Goal: Task Accomplishment & Management: Manage account settings

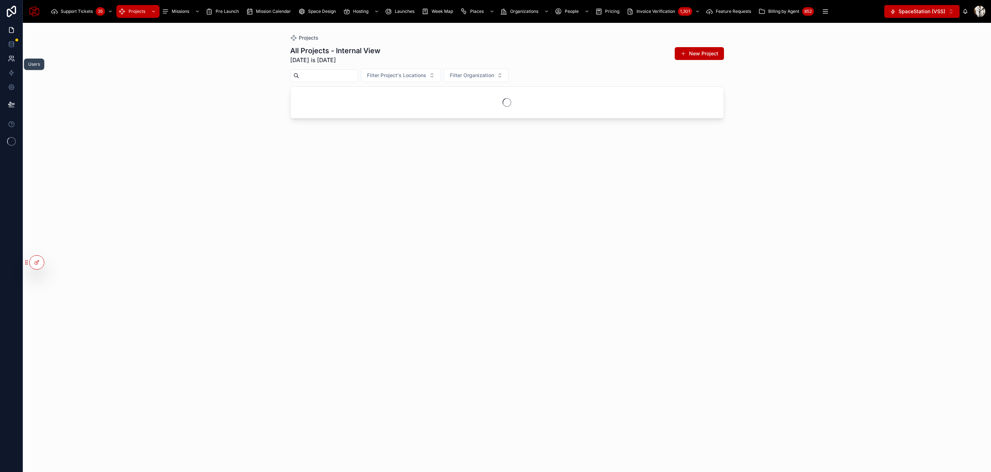
click at [14, 56] on icon at bounding box center [11, 58] width 7 height 7
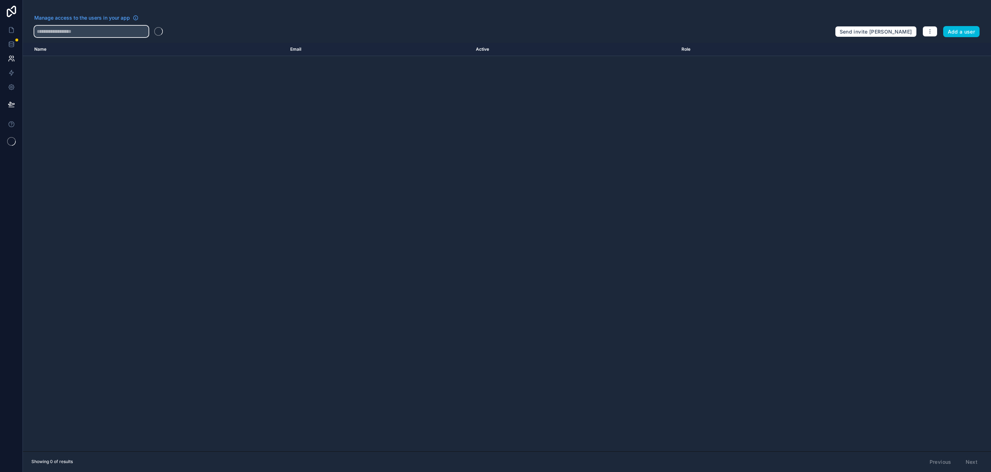
click at [107, 28] on input "text" at bounding box center [91, 31] width 114 height 11
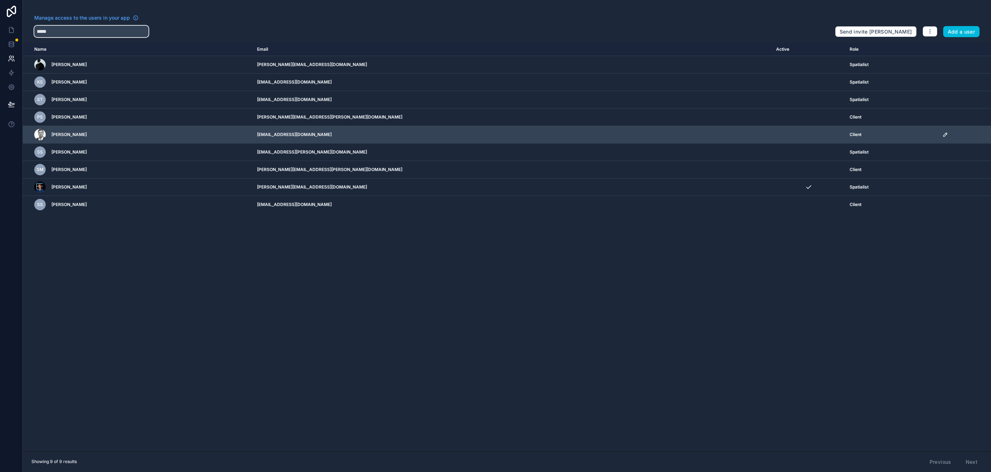
type input "*****"
click at [943, 134] on icon "scrollable content" at bounding box center [946, 135] width 6 height 6
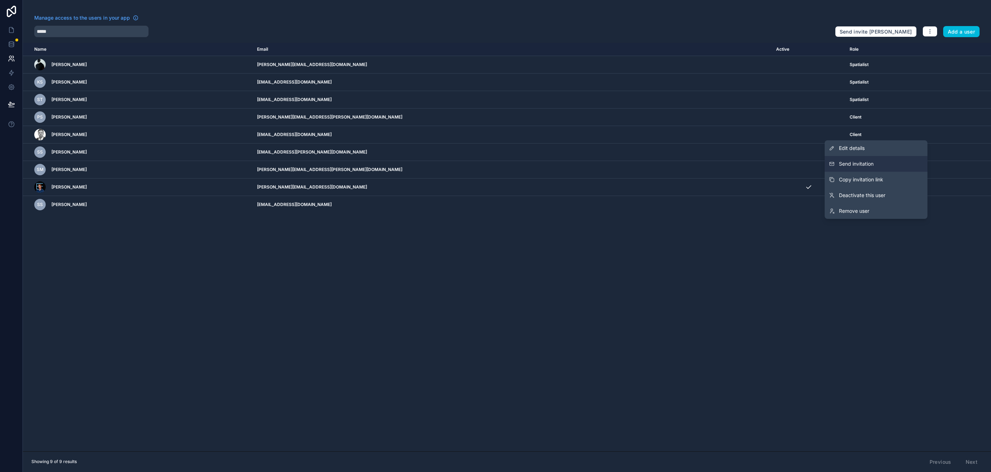
click at [868, 167] on span "Send invitation" at bounding box center [856, 163] width 35 height 7
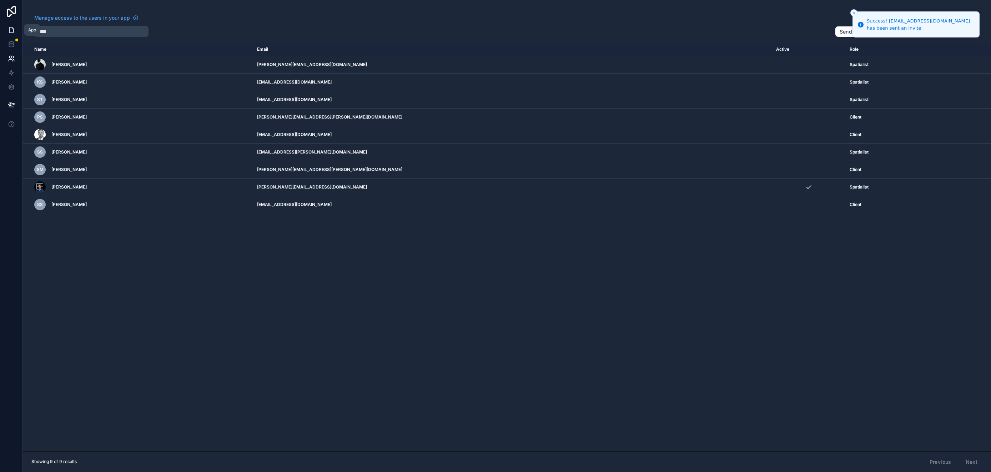
click at [10, 28] on icon at bounding box center [11, 29] width 7 height 7
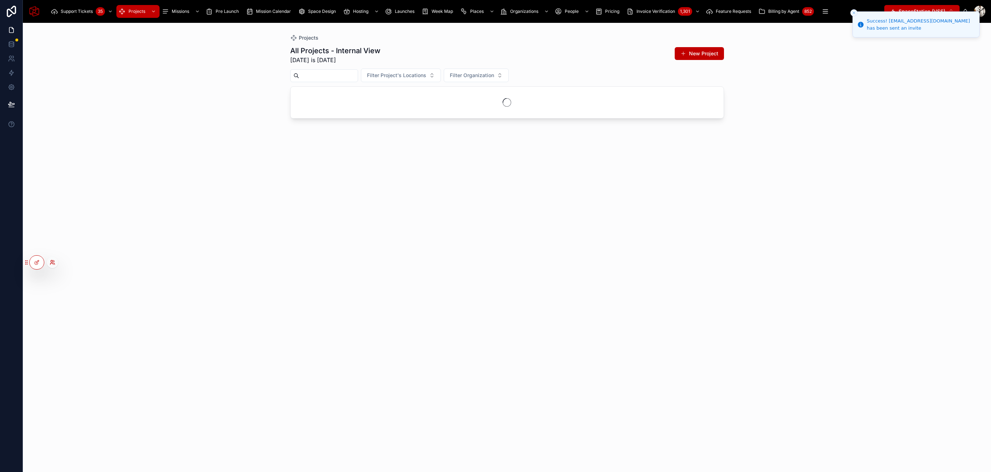
click at [55, 265] on icon at bounding box center [53, 263] width 6 height 6
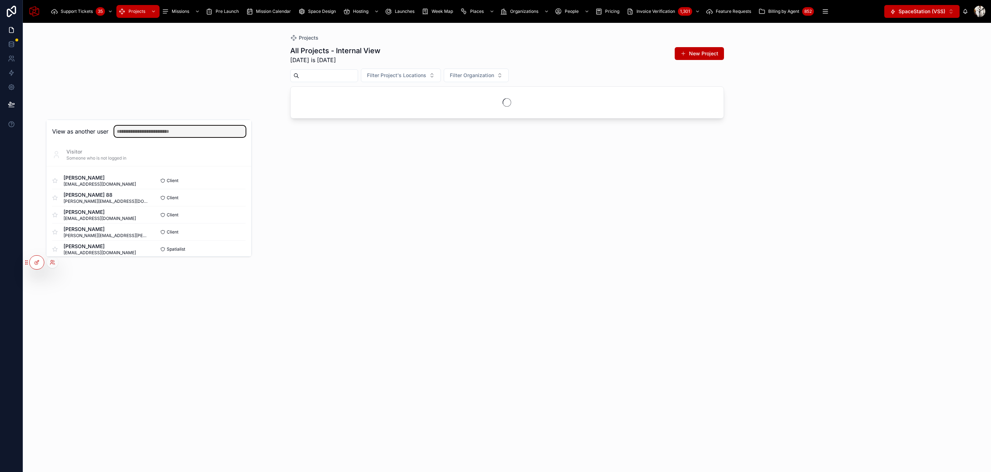
click at [128, 136] on input "text" at bounding box center [179, 131] width 131 height 11
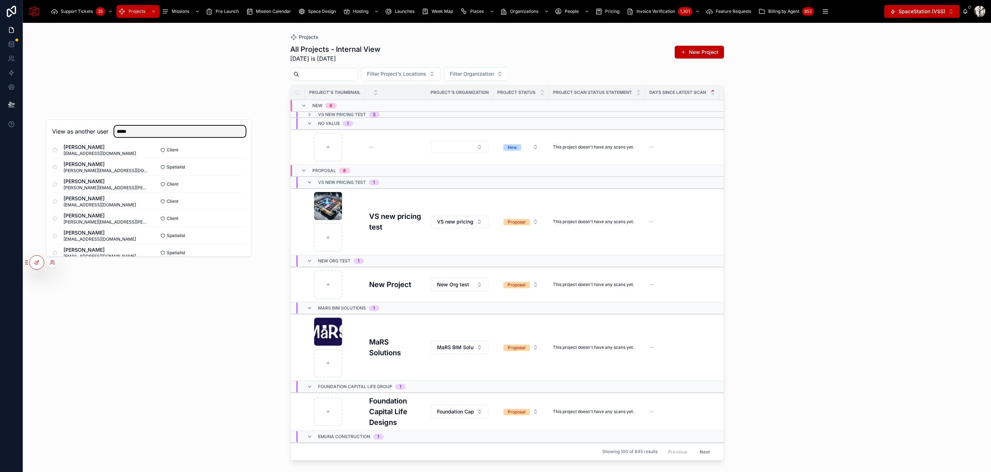
scroll to position [72, 0]
type input "*****"
click at [231, 194] on button "Select" at bounding box center [236, 194] width 19 height 10
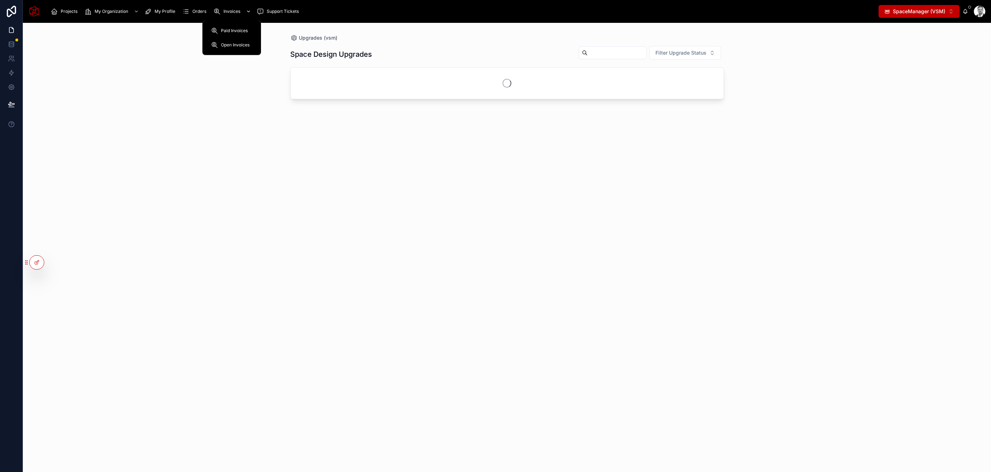
click at [224, 12] on span "Invoices" at bounding box center [232, 12] width 17 height 6
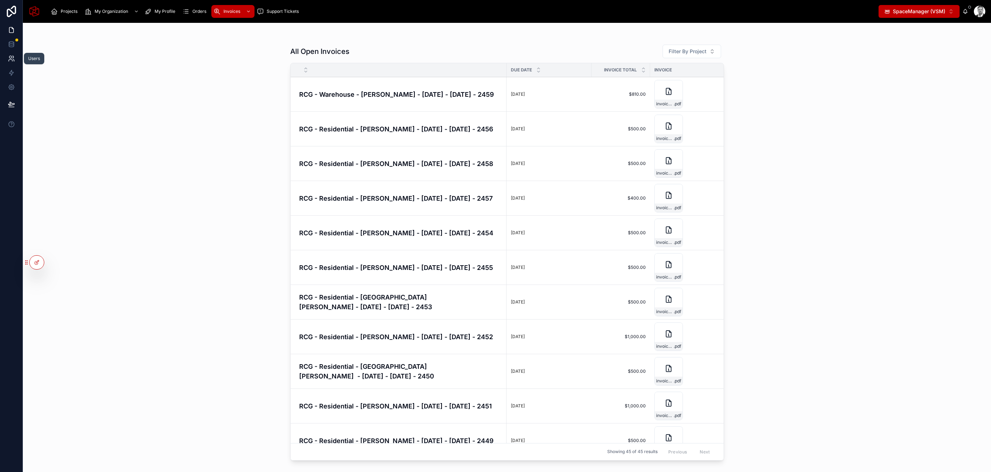
click at [13, 59] on icon at bounding box center [11, 58] width 7 height 7
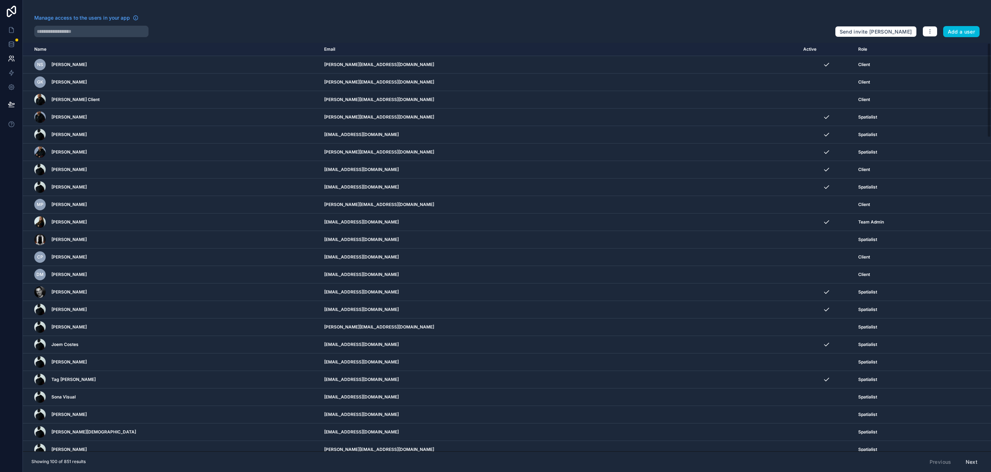
click at [96, 37] on div "Manage access to the users in your app Send invite reminders Add a user Name Em…" at bounding box center [507, 236] width 968 height 472
click at [86, 32] on input "text" at bounding box center [91, 31] width 114 height 11
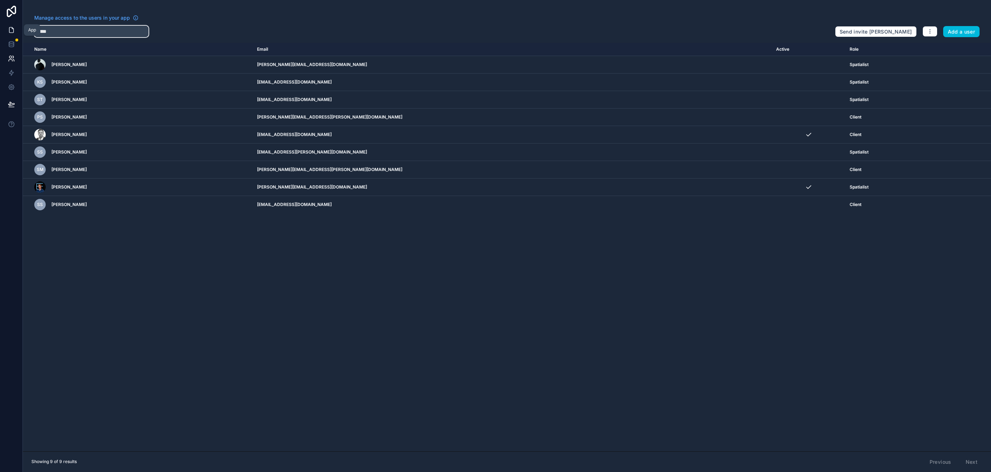
type input "*****"
click at [9, 31] on icon at bounding box center [11, 29] width 4 height 5
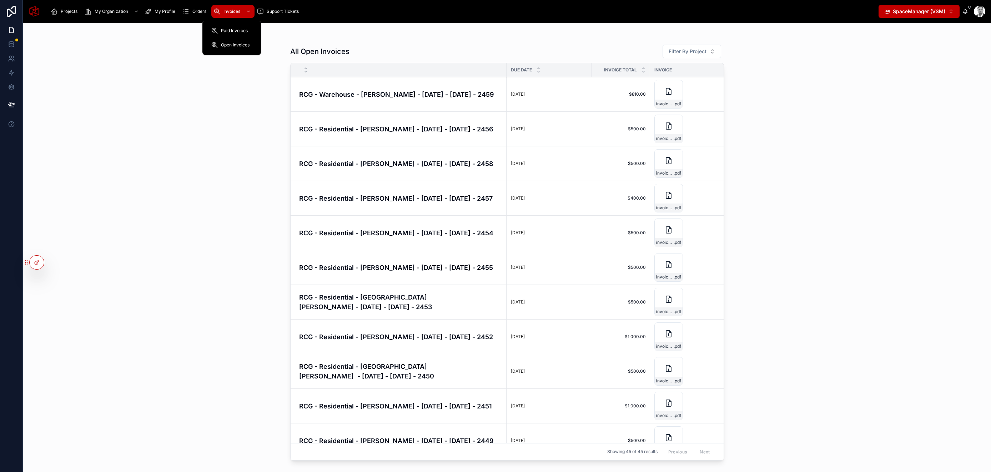
click at [236, 43] on span "Open Invoices" at bounding box center [235, 45] width 29 height 6
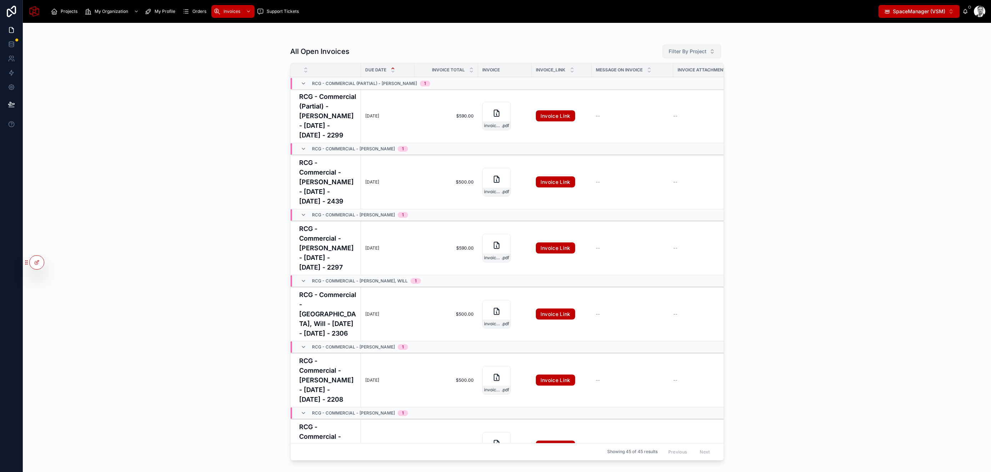
click at [707, 56] on button "Filter By Project" at bounding box center [692, 52] width 59 height 14
click at [828, 114] on div "All Open Invoices Filter By Project Due Date Invoice Total Invoice Invoice_Link…" at bounding box center [507, 247] width 968 height 449
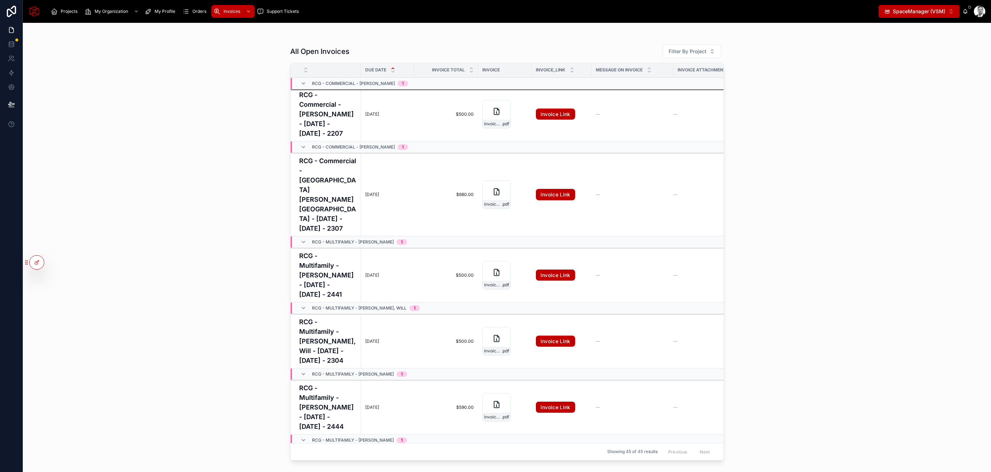
scroll to position [493, 0]
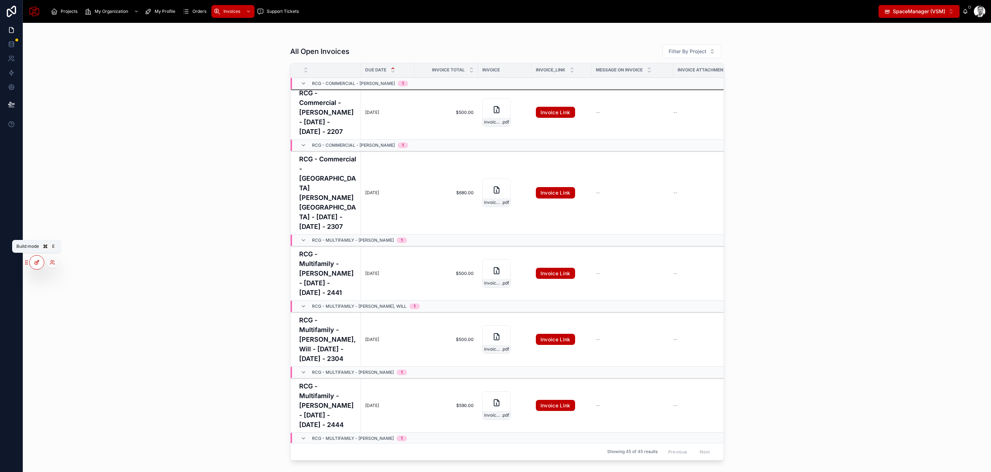
click at [39, 265] on icon at bounding box center [37, 263] width 6 height 6
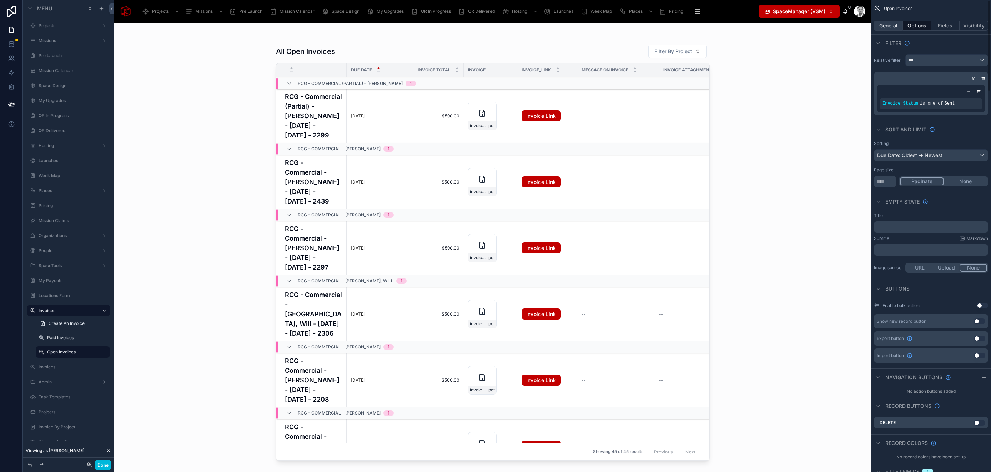
click at [892, 25] on button "General" at bounding box center [888, 26] width 29 height 10
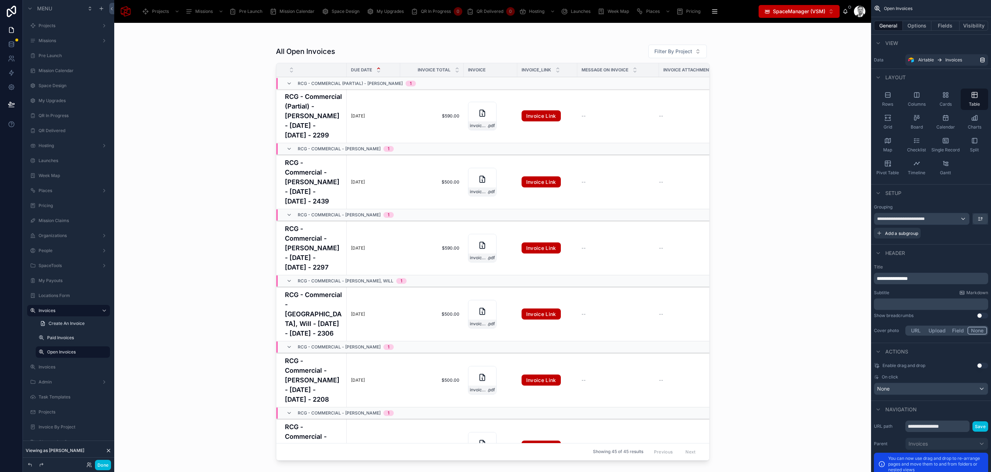
click at [233, 74] on div "All Open Invoices Filter By Project Due Date Invoice Total Invoice Invoice_Link…" at bounding box center [492, 247] width 757 height 449
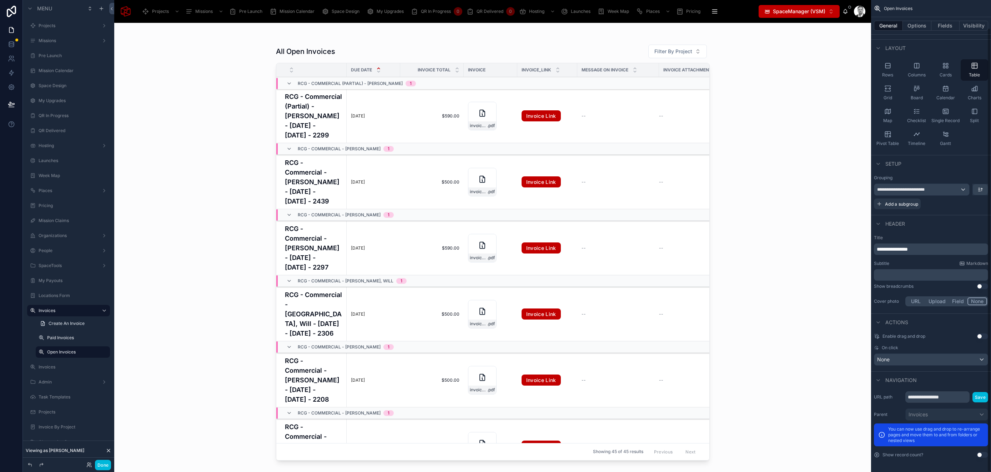
scroll to position [0, 0]
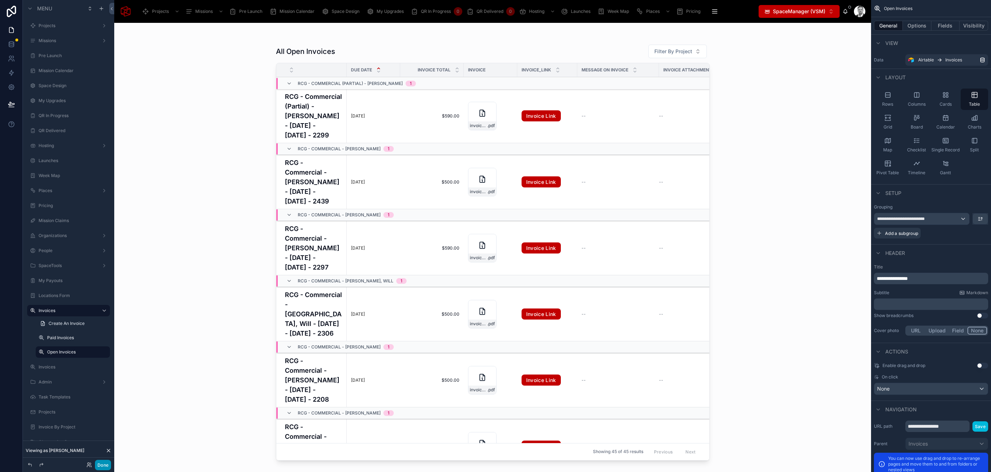
click at [105, 465] on button "Done" at bounding box center [103, 465] width 16 height 10
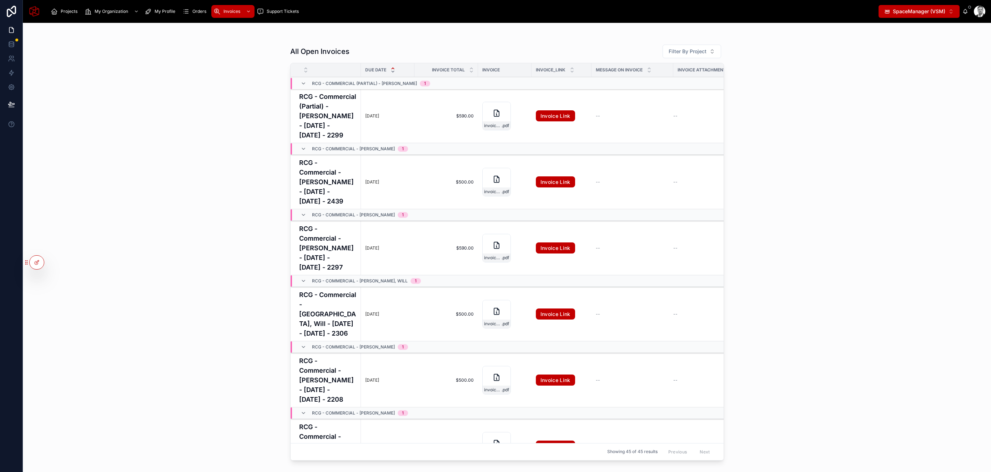
click at [391, 71] on icon at bounding box center [393, 71] width 5 height 5
click at [391, 69] on icon at bounding box center [393, 68] width 5 height 5
click at [391, 73] on icon at bounding box center [393, 71] width 5 height 5
click at [34, 260] on icon at bounding box center [37, 263] width 6 height 6
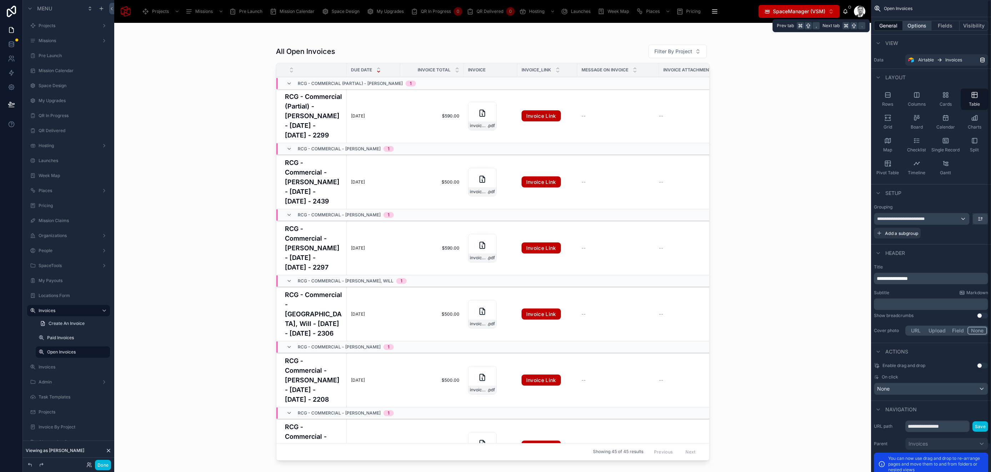
click at [912, 26] on button "Options" at bounding box center [917, 26] width 29 height 10
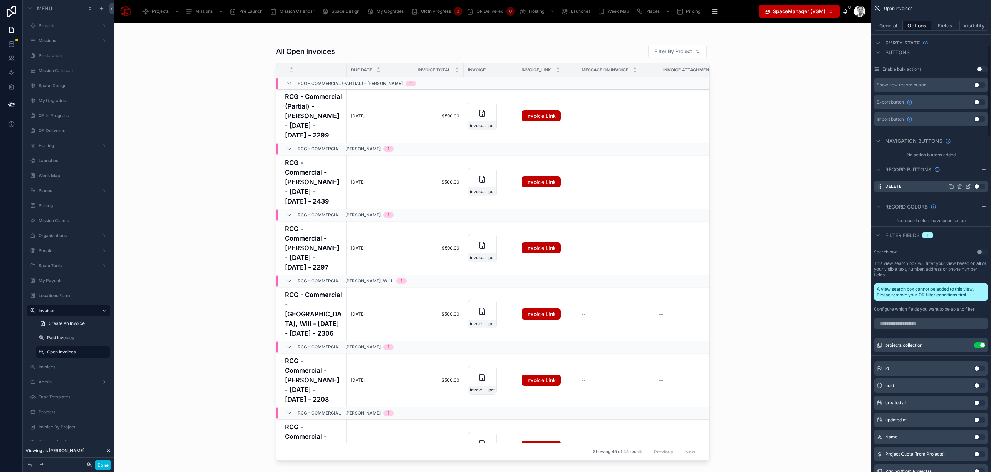
scroll to position [235, 0]
click at [986, 206] on icon "scrollable content" at bounding box center [984, 208] width 6 height 6
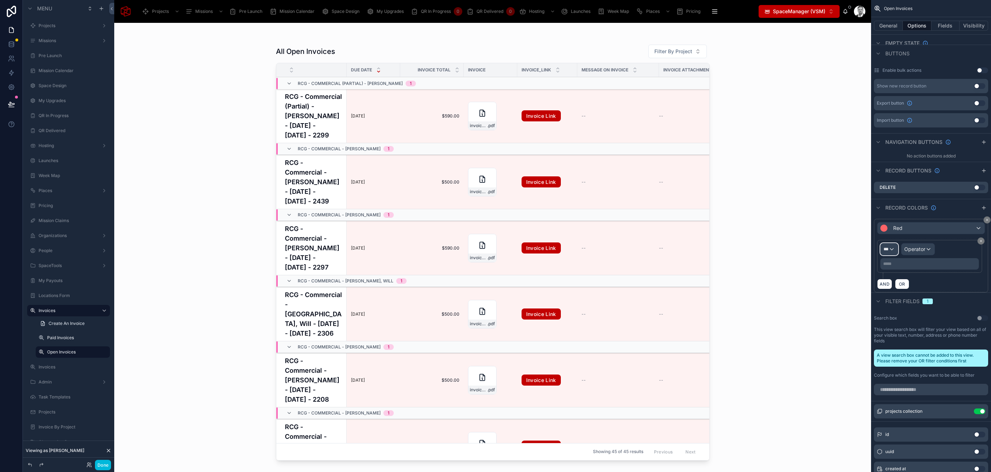
click at [893, 248] on div "***" at bounding box center [889, 249] width 17 height 11
click at [922, 287] on span "Open Invoices" at bounding box center [910, 287] width 47 height 9
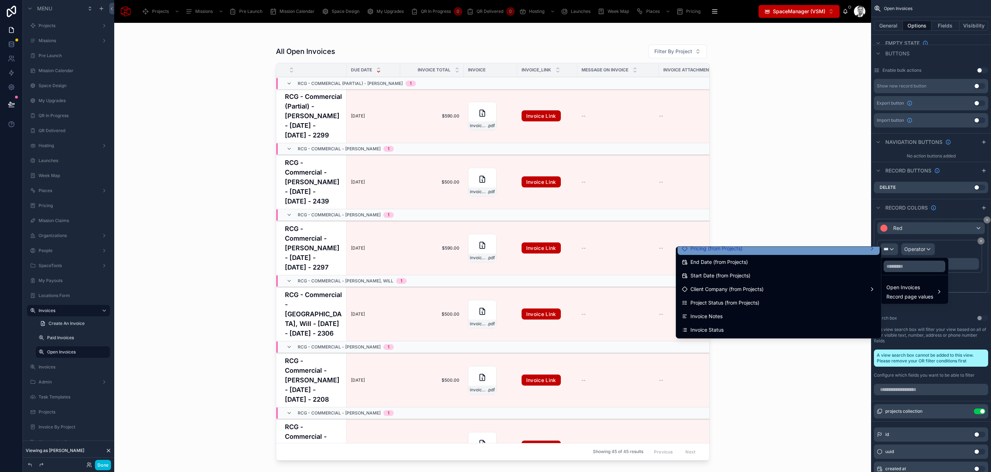
scroll to position [58, 0]
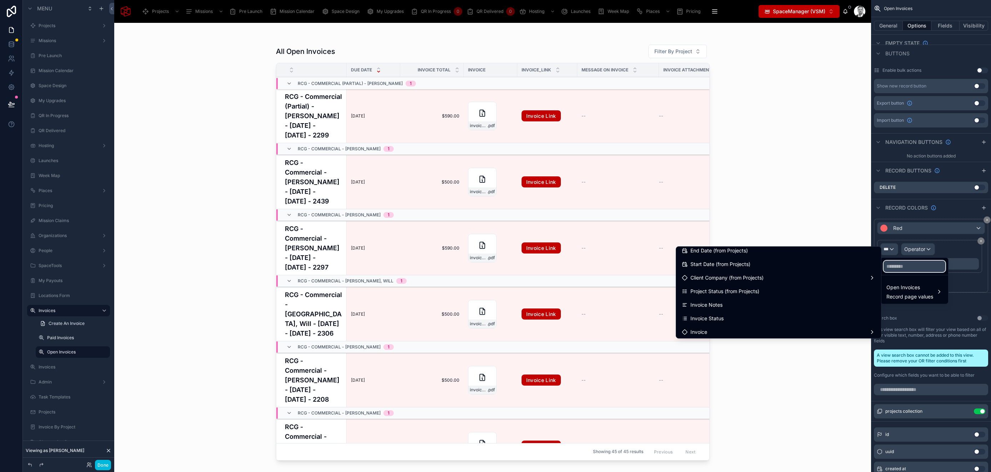
click at [908, 265] on input "text" at bounding box center [915, 266] width 62 height 11
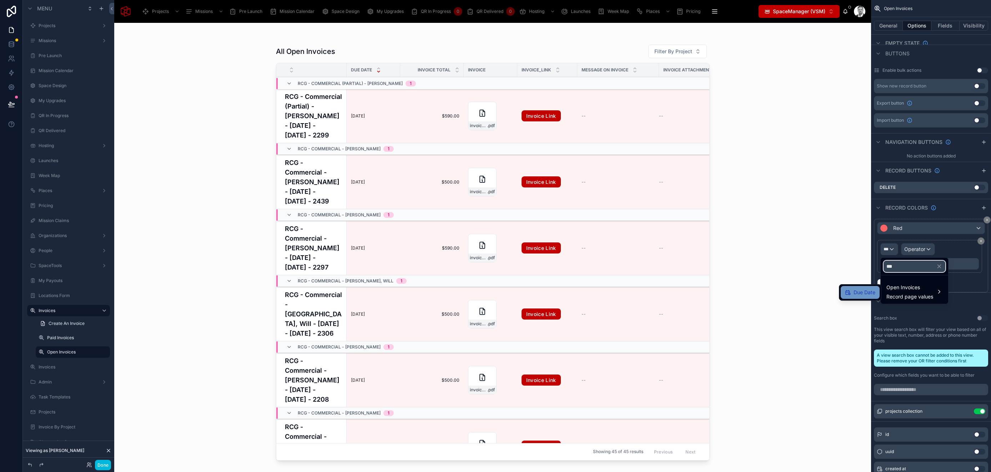
type input "***"
click at [870, 290] on span "Due Date" at bounding box center [865, 292] width 22 height 9
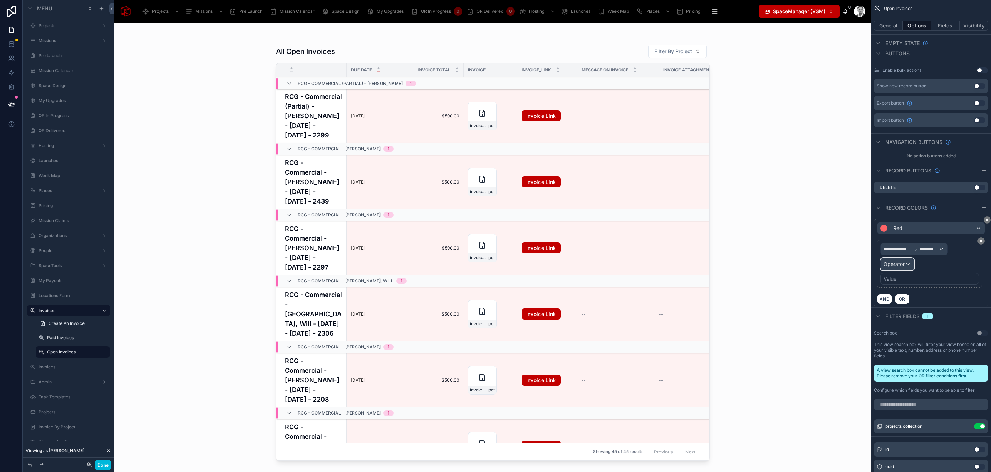
click at [903, 263] on span "Operator" at bounding box center [894, 264] width 21 height 6
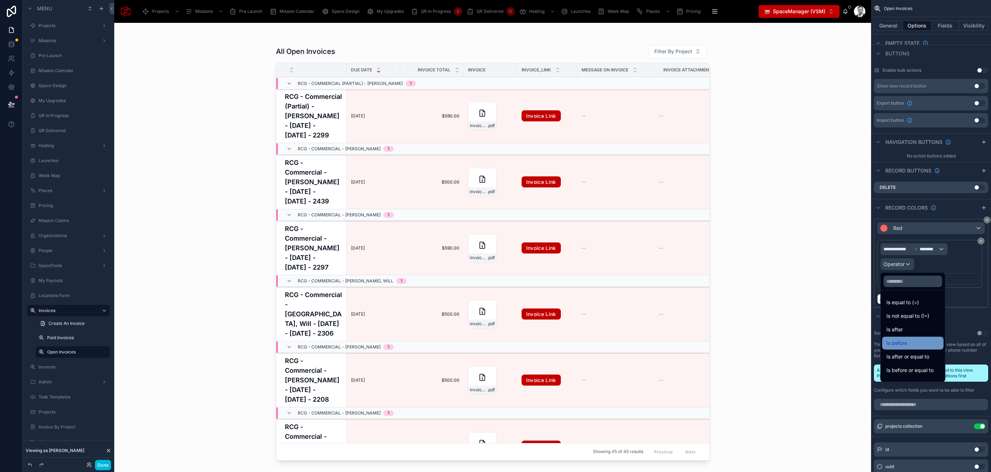
click at [907, 339] on span "Is before" at bounding box center [897, 343] width 21 height 9
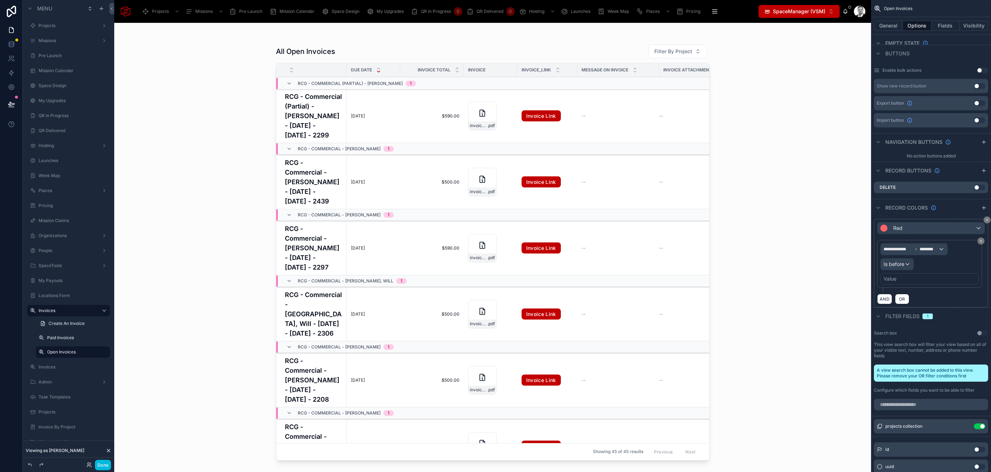
click at [902, 277] on div "Value" at bounding box center [929, 278] width 99 height 11
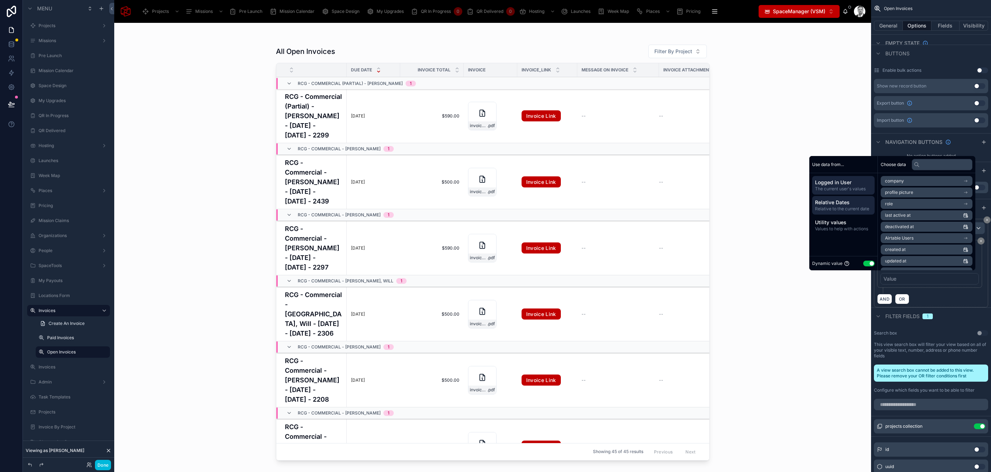
click at [841, 204] on span "Relative Dates" at bounding box center [843, 202] width 57 height 7
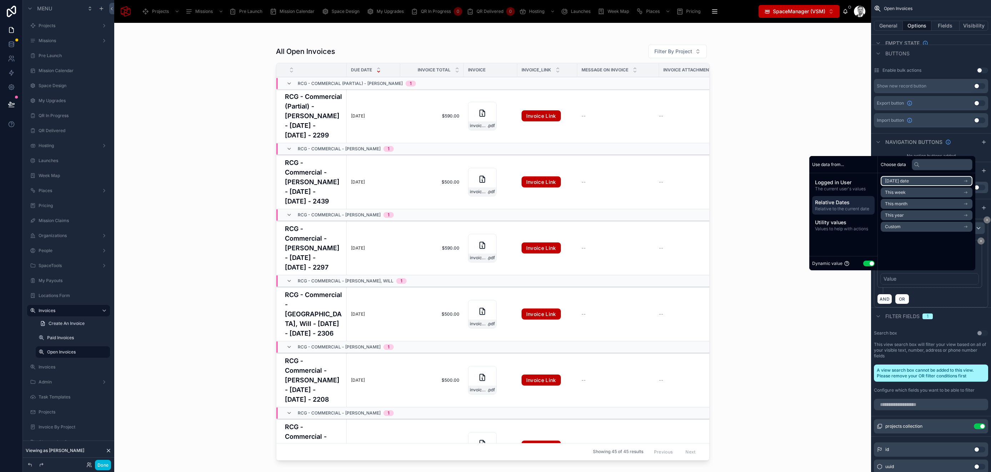
click at [902, 185] on li "Today's date" at bounding box center [927, 181] width 92 height 10
click at [894, 193] on li "Now" at bounding box center [927, 194] width 92 height 10
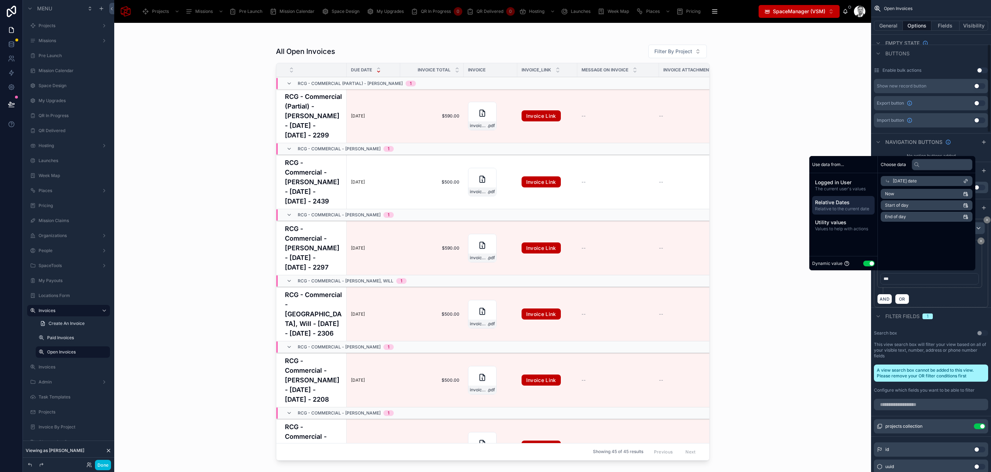
click at [941, 294] on div "AND OR" at bounding box center [931, 298] width 108 height 11
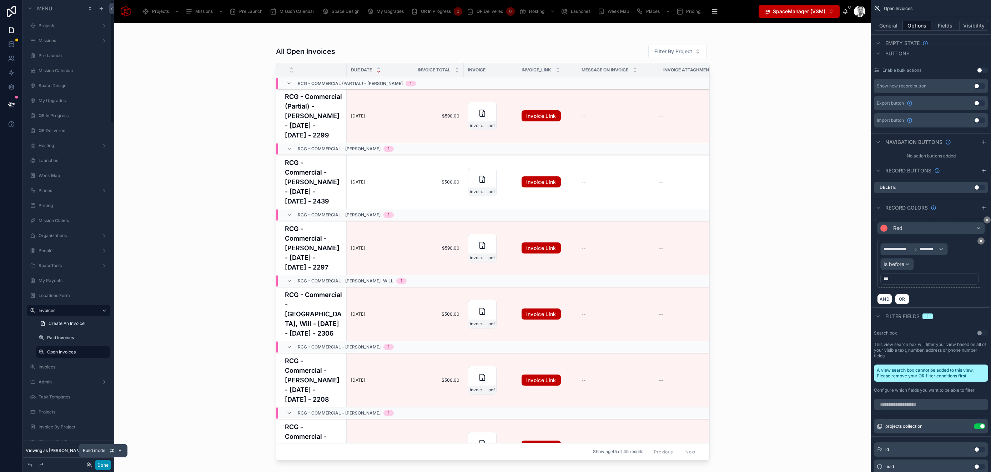
click at [103, 467] on button "Done" at bounding box center [103, 465] width 16 height 10
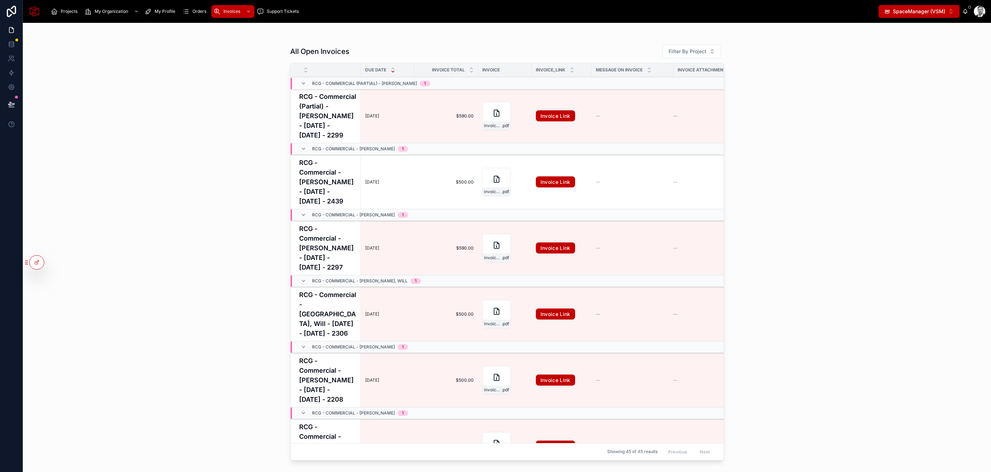
click at [319, 205] on h4 "RCG - Commercial - [PERSON_NAME] - [DATE] - [DATE] - 2439" at bounding box center [327, 182] width 57 height 48
click at [371, 185] on p "[DATE]" at bounding box center [372, 182] width 14 height 6
click at [12, 103] on icon at bounding box center [11, 104] width 6 height 4
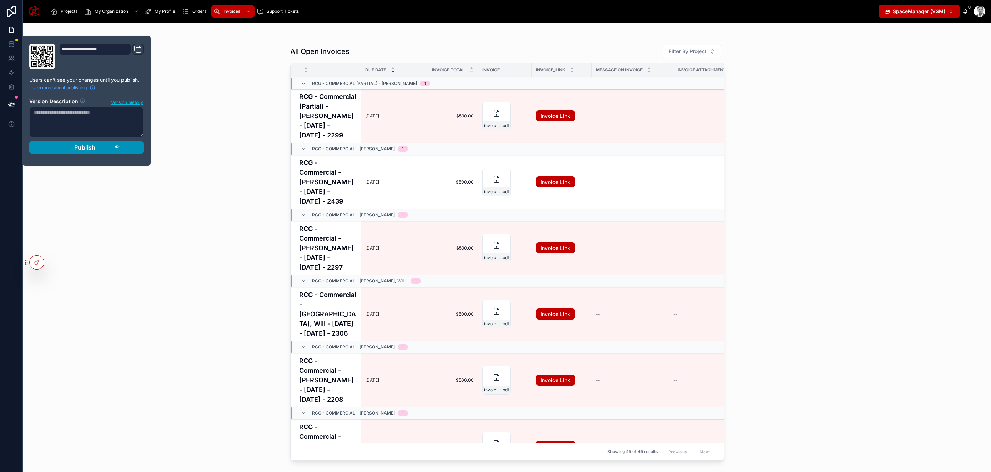
click at [120, 148] on button "Publish" at bounding box center [86, 147] width 114 height 12
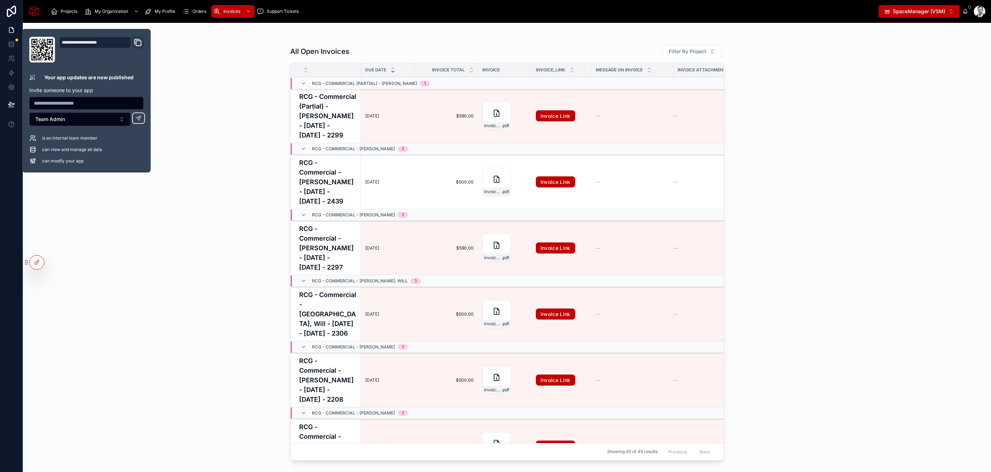
click at [190, 49] on div "All Open Invoices Filter By Project Due Date Invoice Total Invoice Invoice_Link…" at bounding box center [507, 247] width 968 height 449
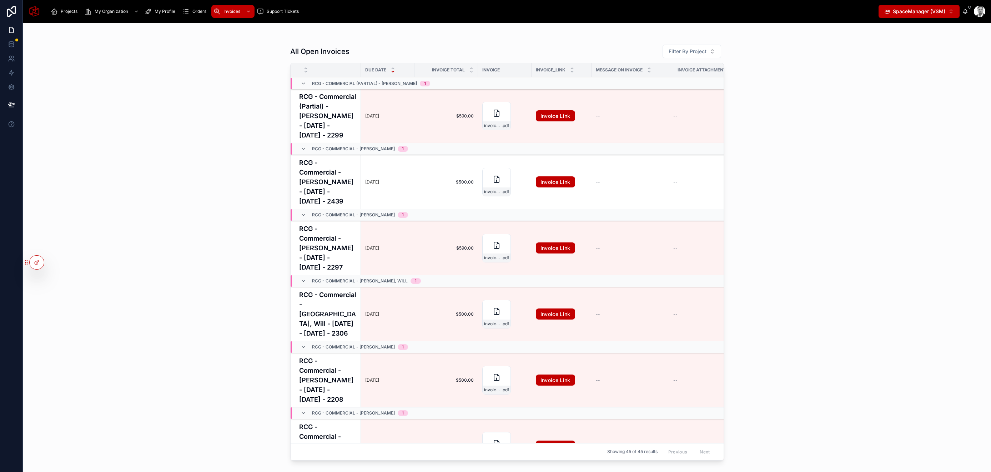
click at [962, 13] on div "Projects My Organization My Profile Orders Invoices Support Tickets SpaceManage…" at bounding box center [507, 11] width 968 height 23
click at [944, 12] on span "SpaceManager (VSM)" at bounding box center [919, 11] width 52 height 7
click at [888, 127] on div "All Open Invoices Filter By Project Due Date Invoice Total Invoice Invoice_Link…" at bounding box center [507, 247] width 968 height 449
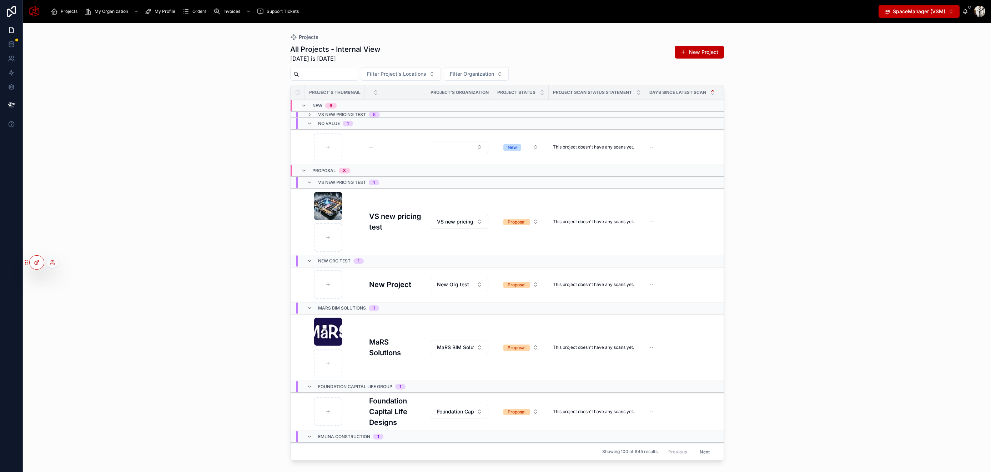
click at [35, 260] on icon at bounding box center [37, 263] width 6 height 6
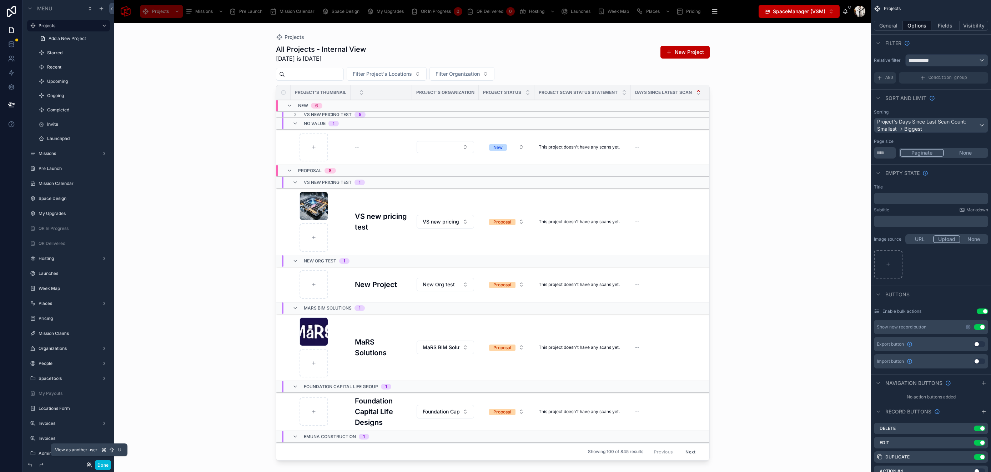
click at [88, 463] on icon at bounding box center [89, 465] width 6 height 6
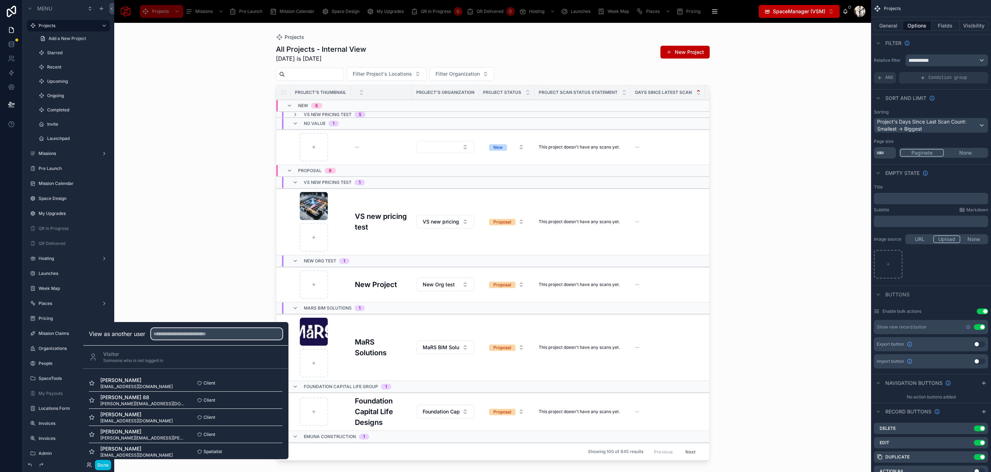
click at [172, 333] on input "text" at bounding box center [216, 333] width 131 height 11
type input "*****"
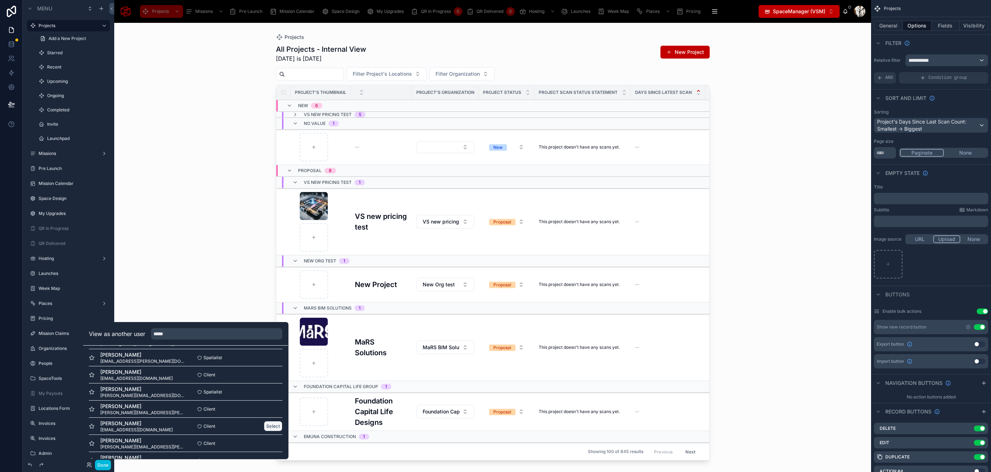
click at [265, 427] on button "Select" at bounding box center [273, 426] width 19 height 10
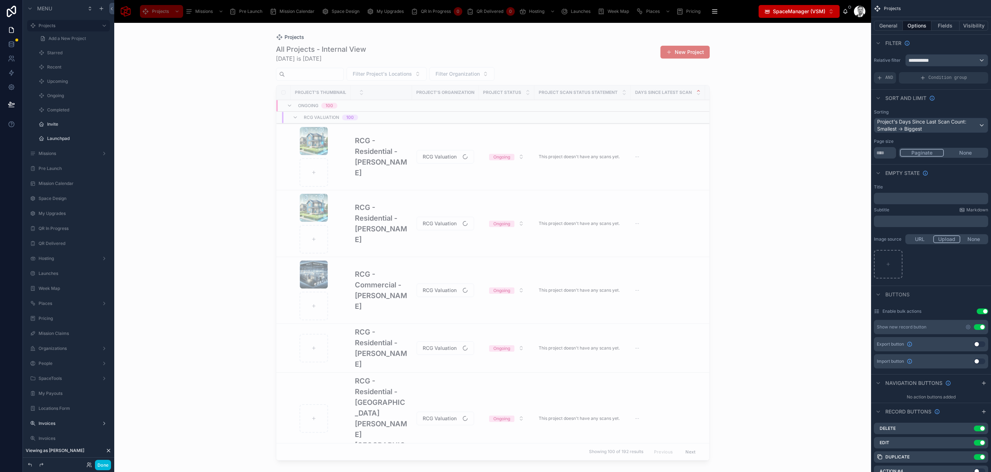
click at [820, 14] on span "SpaceManager (VSM)" at bounding box center [799, 11] width 52 height 7
click at [200, 295] on div "Projects All Projects - Internal View [DATE] is [DATE] New Project Filter Proje…" at bounding box center [492, 247] width 757 height 449
click at [787, 14] on span "SpaceManager (VSM)" at bounding box center [799, 11] width 52 height 7
click at [792, 39] on span "SpaceManager (VSM)" at bounding box center [787, 39] width 52 height 7
click at [102, 466] on button "Done" at bounding box center [103, 465] width 16 height 10
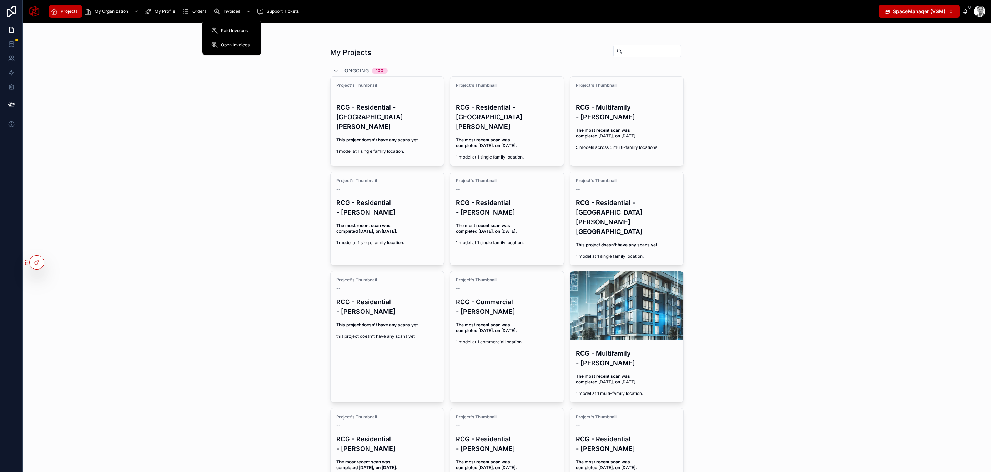
click at [224, 12] on span "Invoices" at bounding box center [232, 12] width 17 height 6
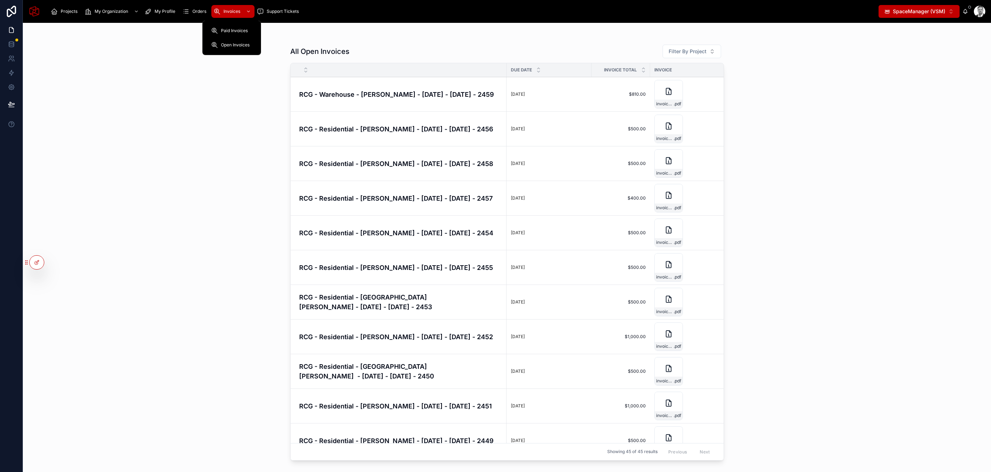
click at [226, 31] on span "Paid Invoices" at bounding box center [234, 31] width 27 height 6
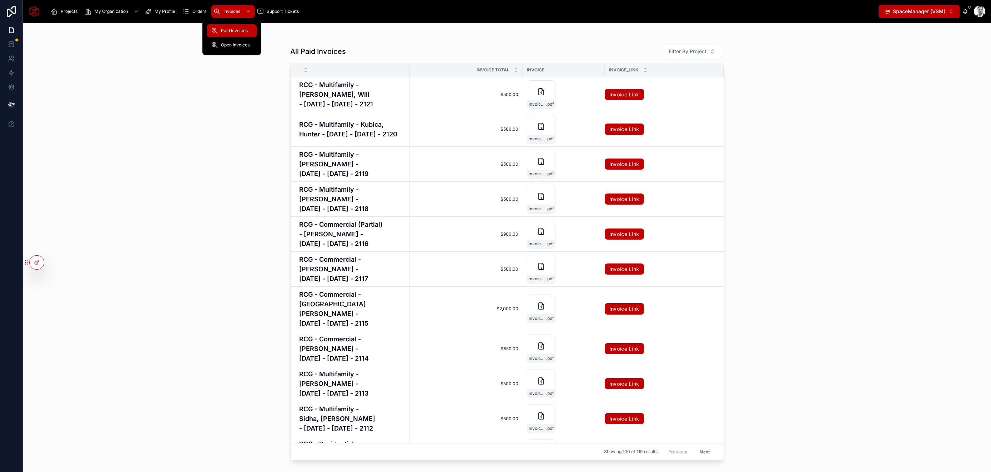
click at [230, 44] on span "Open Invoices" at bounding box center [235, 45] width 29 height 6
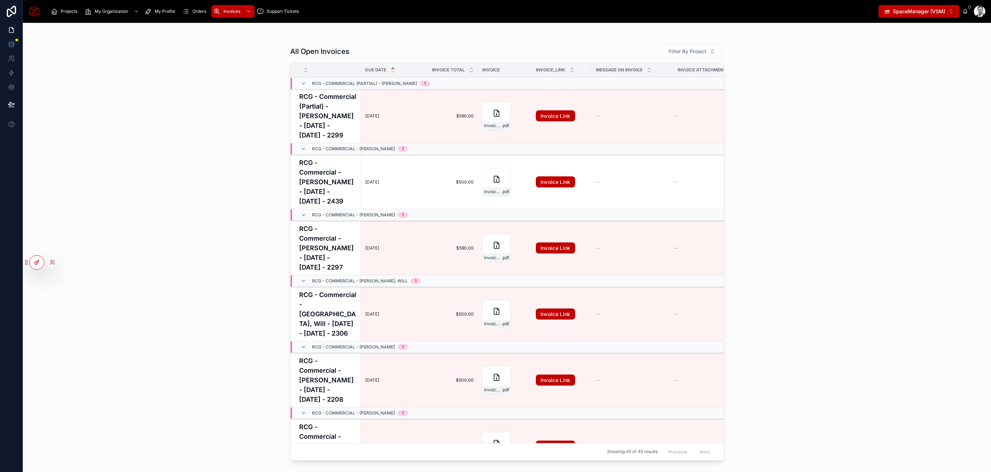
click at [36, 262] on icon at bounding box center [37, 261] width 3 height 3
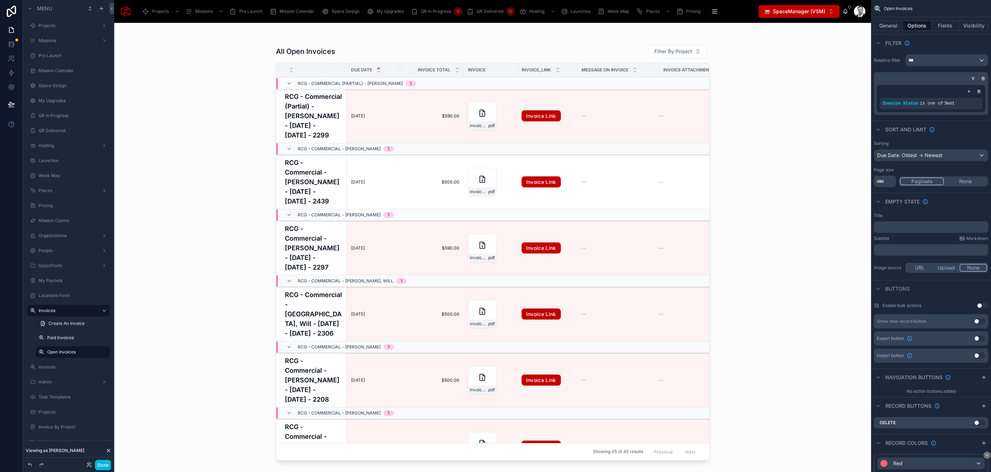
click at [316, 53] on div at bounding box center [493, 243] width 457 height 441
click at [937, 27] on button "Fields" at bounding box center [946, 26] width 29 height 10
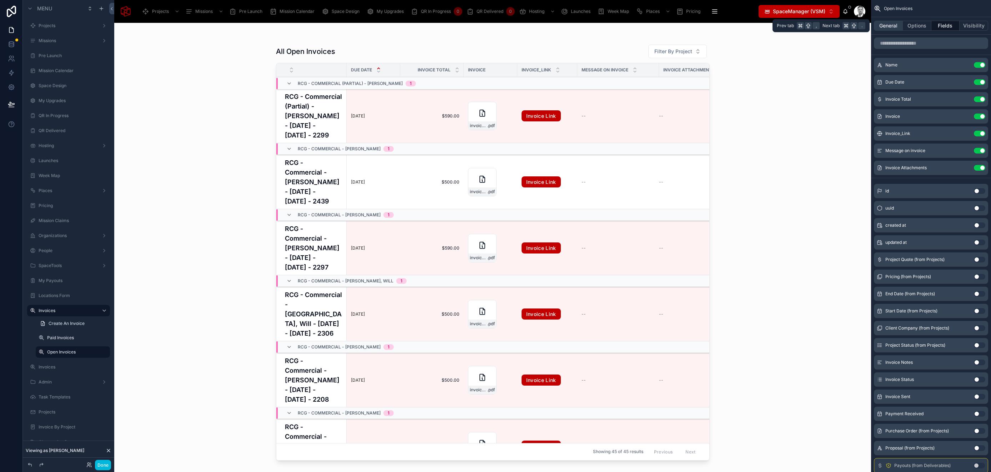
click at [891, 24] on button "General" at bounding box center [888, 26] width 29 height 10
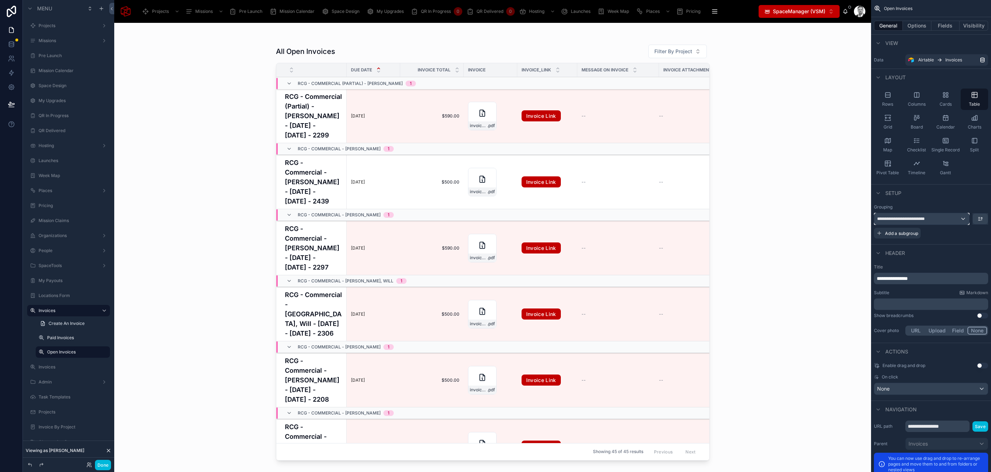
click at [940, 219] on div "**********" at bounding box center [921, 218] width 95 height 11
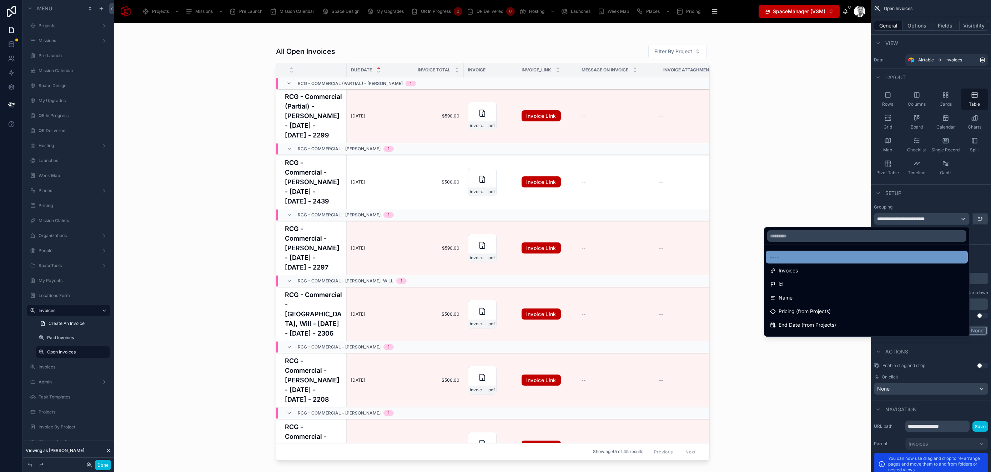
click at [863, 253] on div "----" at bounding box center [867, 257] width 194 height 9
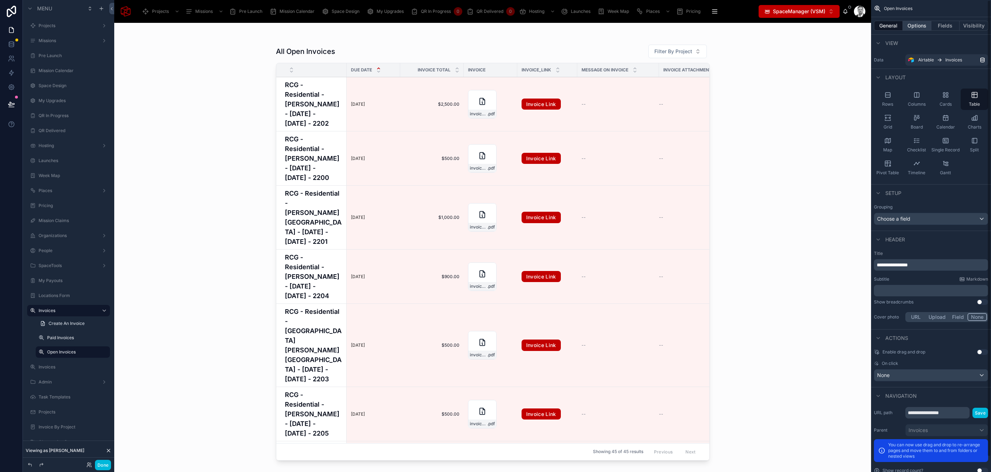
click at [917, 26] on button "Options" at bounding box center [917, 26] width 29 height 10
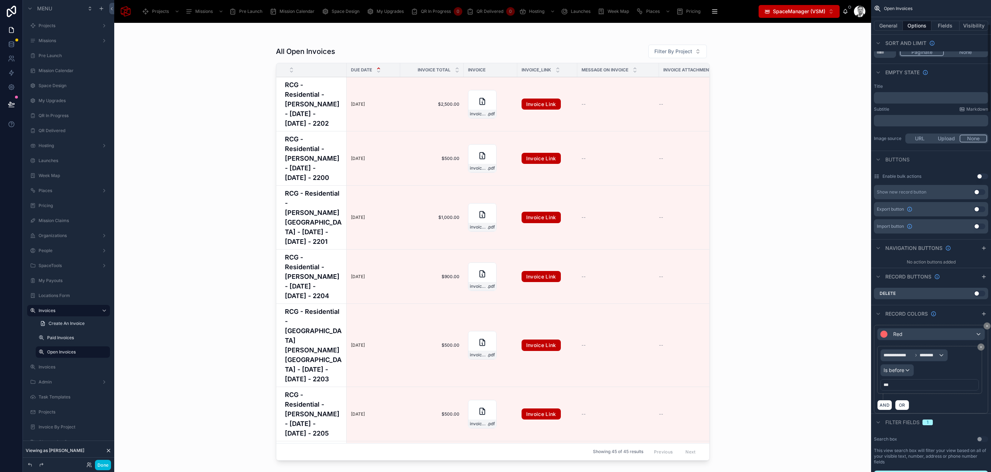
scroll to position [134, 0]
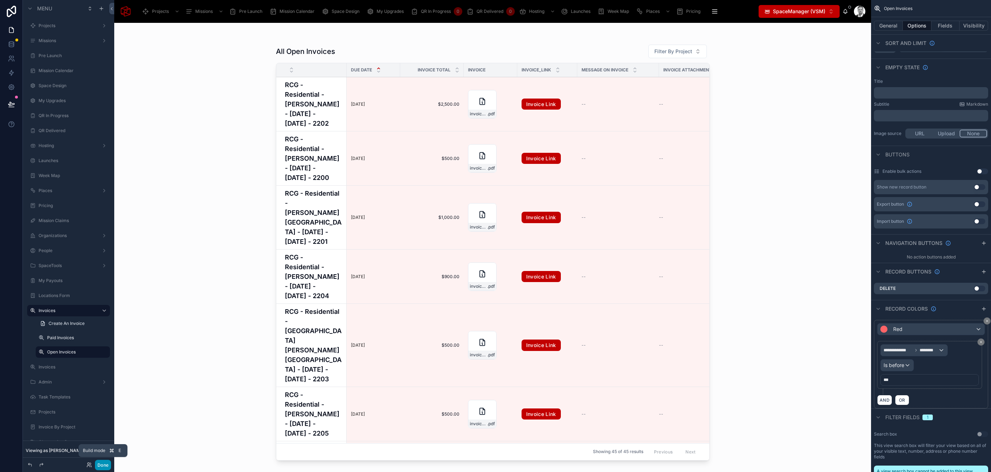
click at [102, 464] on button "Done" at bounding box center [103, 465] width 16 height 10
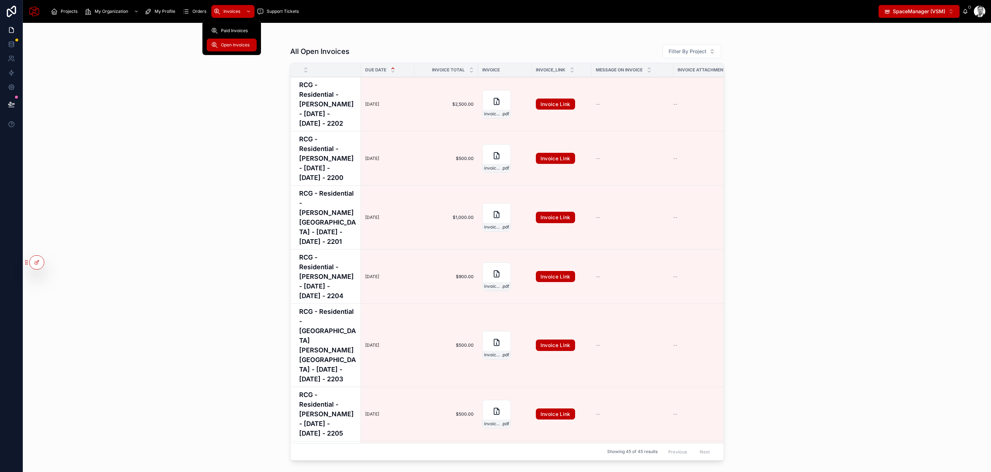
click at [230, 34] on div "Paid Invoices" at bounding box center [231, 30] width 41 height 11
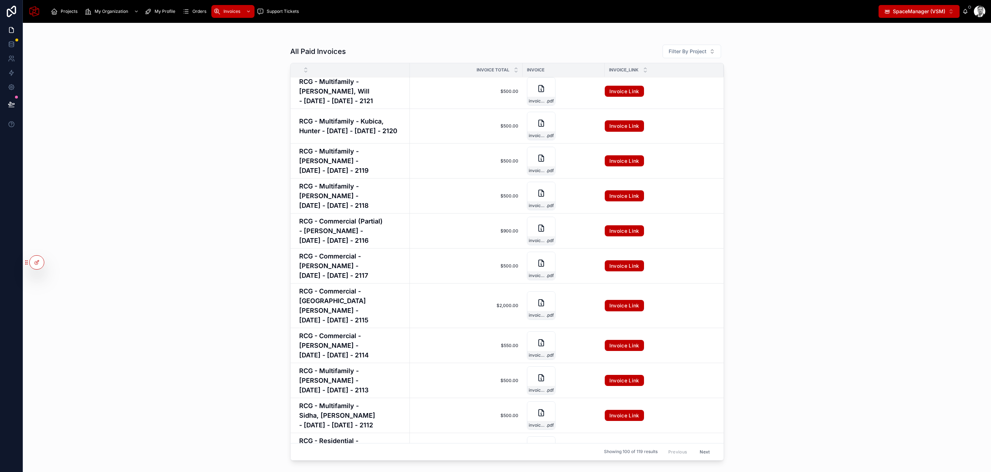
scroll to position [5, 0]
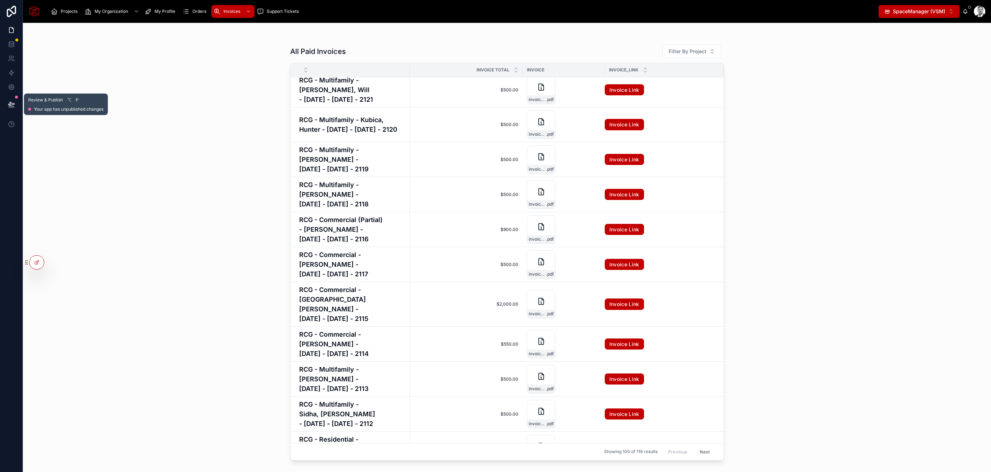
click at [11, 106] on icon at bounding box center [11, 104] width 7 height 7
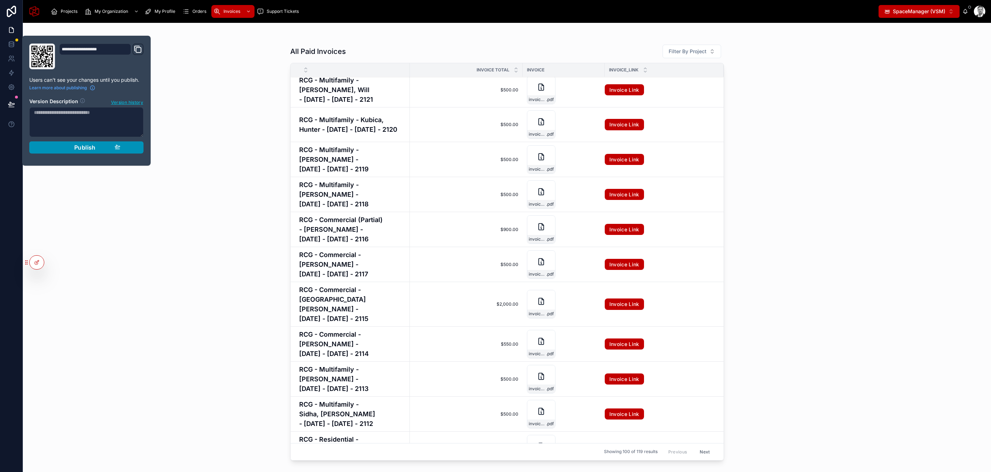
click at [104, 146] on div "Publish" at bounding box center [86, 147] width 68 height 7
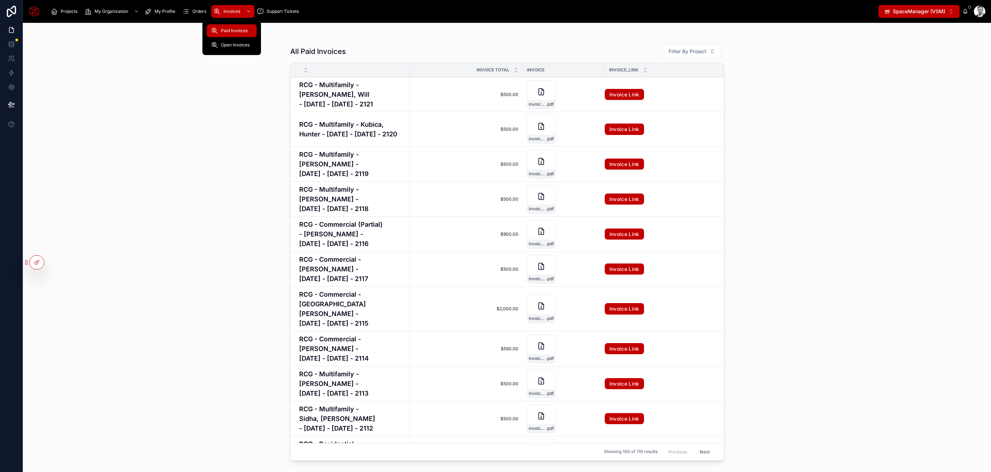
click at [229, 41] on div "Open Invoices" at bounding box center [231, 44] width 41 height 11
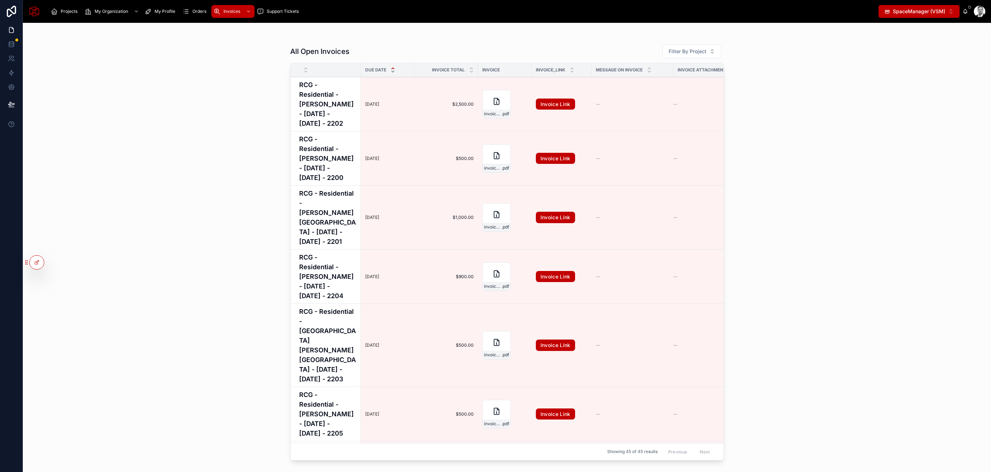
click at [391, 71] on icon at bounding box center [393, 71] width 5 height 5
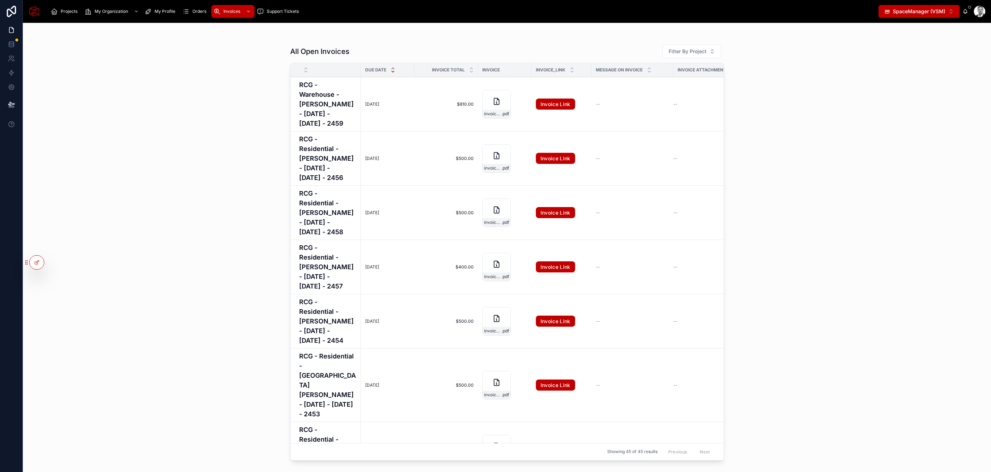
click at [391, 68] on icon at bounding box center [393, 68] width 5 height 5
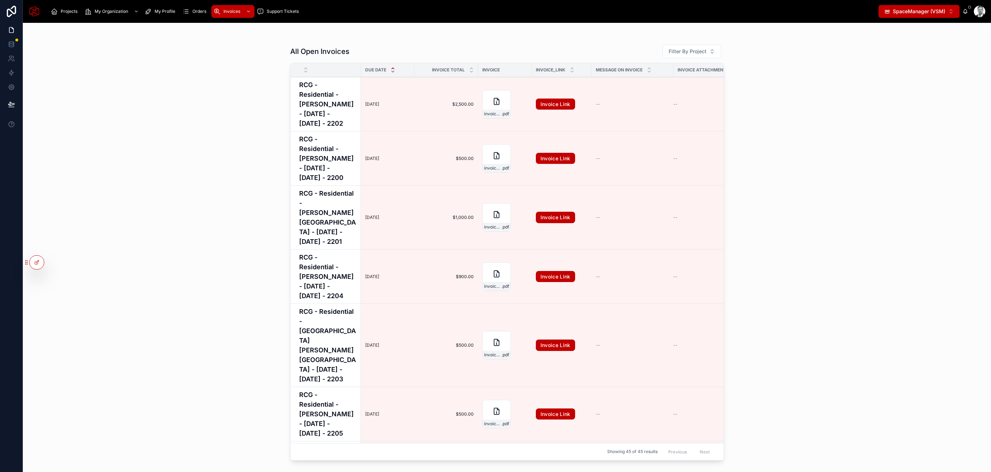
click at [392, 72] on icon at bounding box center [393, 71] width 2 height 1
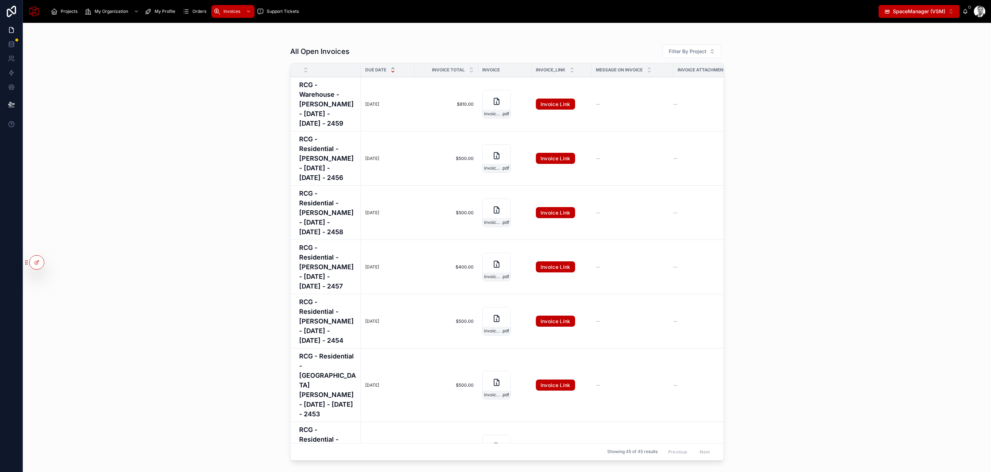
click at [392, 69] on icon at bounding box center [393, 68] width 2 height 1
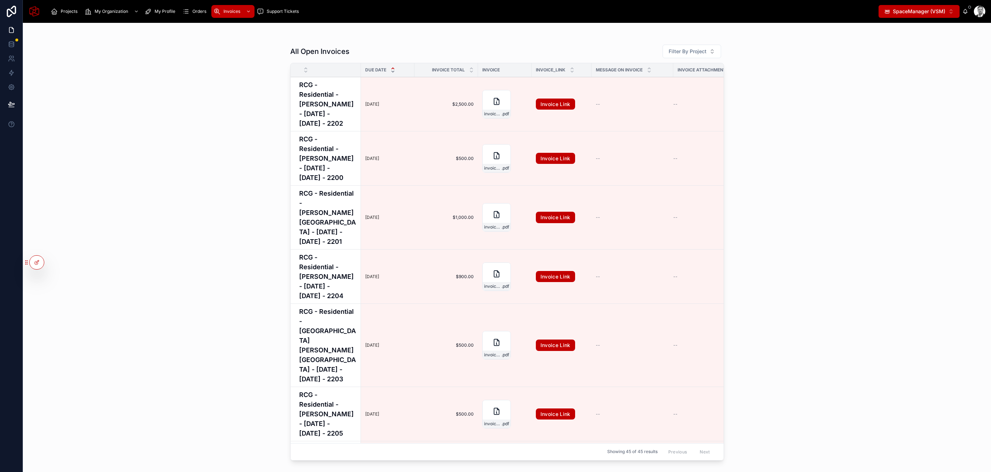
click at [391, 72] on icon at bounding box center [393, 71] width 5 height 5
